Goal: Task Accomplishment & Management: Use online tool/utility

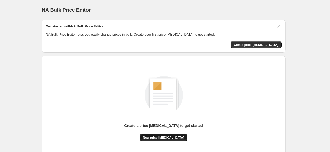
click at [154, 140] on button "New price [MEDICAL_DATA]" at bounding box center [164, 137] width 48 height 7
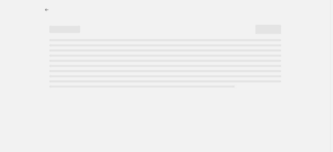
select select "percentage"
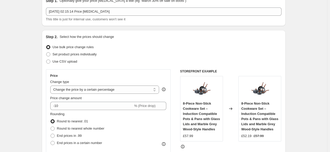
scroll to position [31, 0]
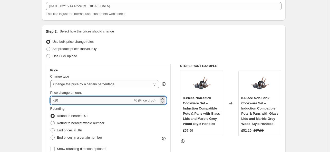
click at [72, 99] on input "-10" at bounding box center [91, 100] width 83 height 8
type input "-1"
type input "-25"
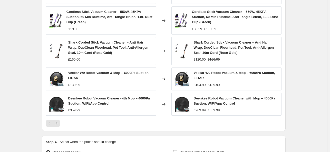
scroll to position [370, 0]
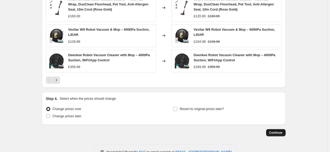
click at [279, 133] on span "Continue" at bounding box center [276, 132] width 13 height 4
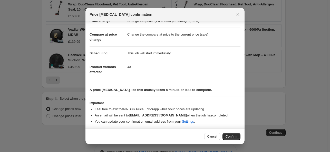
scroll to position [17, 0]
click at [227, 133] on button "Confirm" at bounding box center [232, 136] width 18 height 7
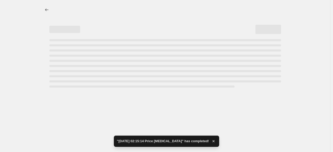
select select "percentage"
